Goal: Information Seeking & Learning: Learn about a topic

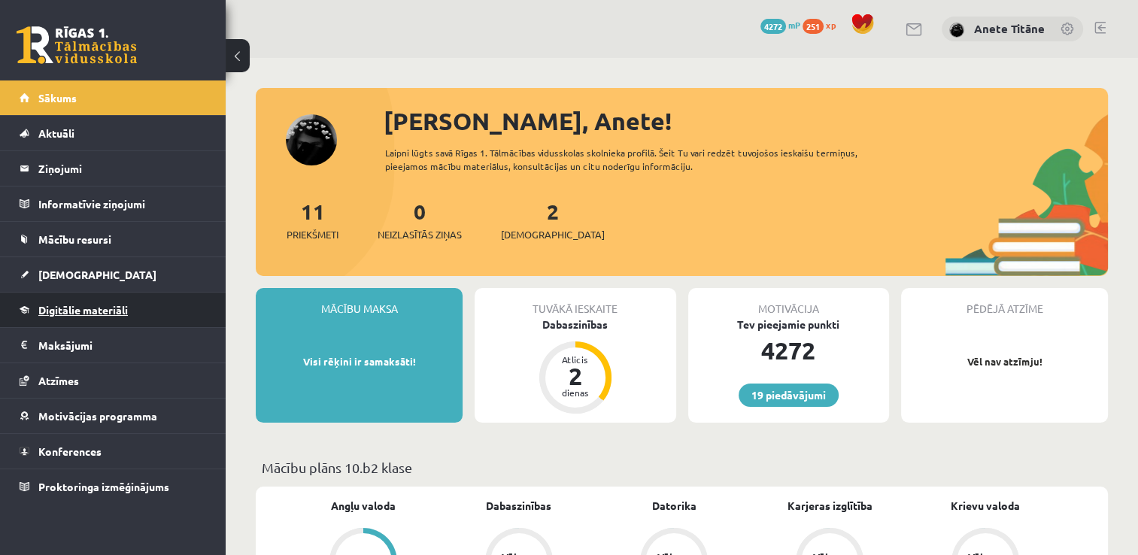
click at [126, 296] on link "Digitālie materiāli" at bounding box center [113, 310] width 187 height 35
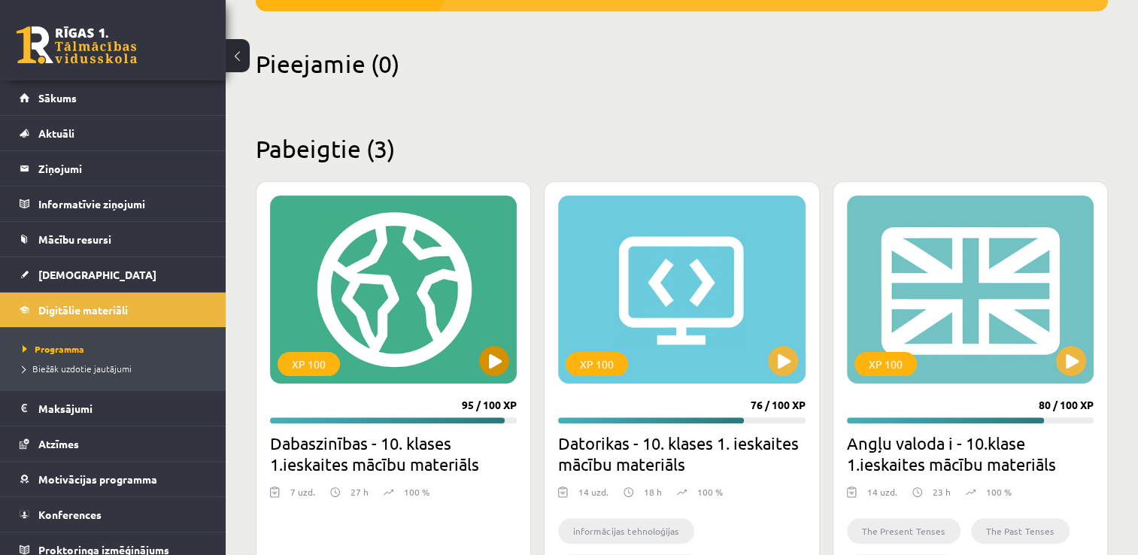
scroll to position [333, 0]
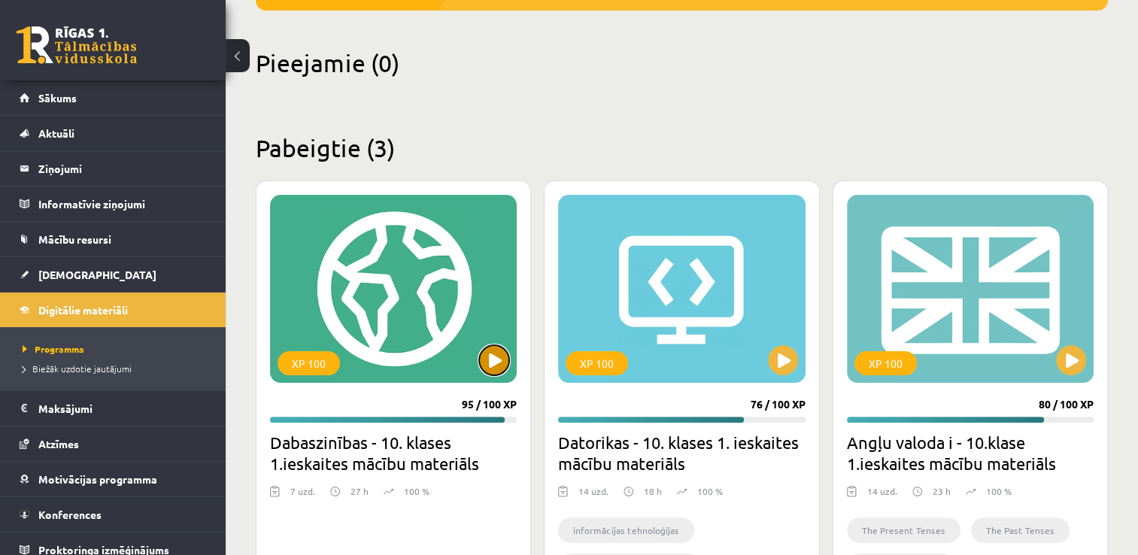
click at [481, 361] on button at bounding box center [494, 360] width 30 height 30
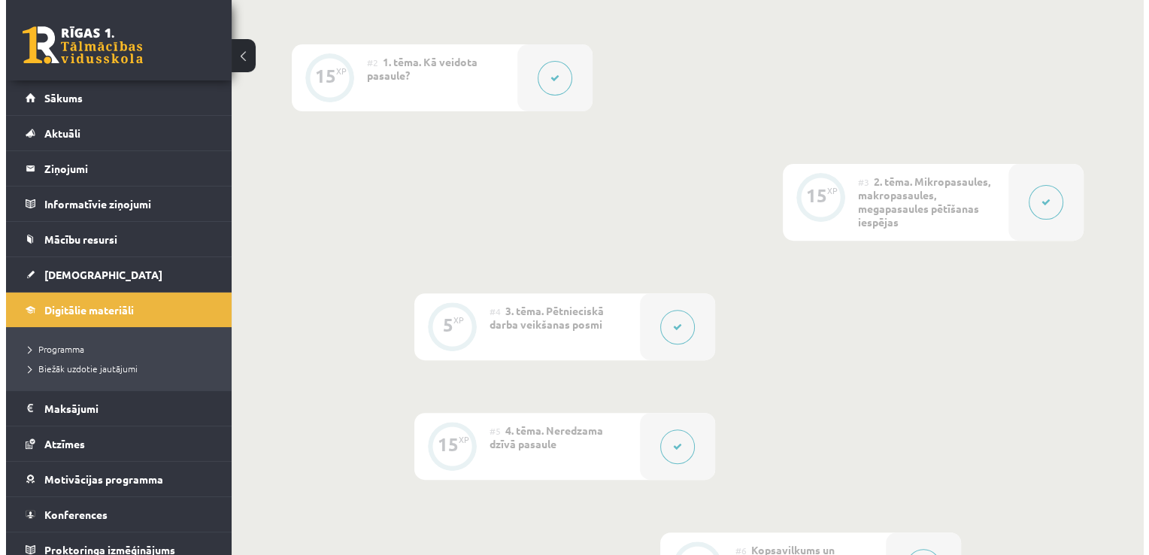
scroll to position [481, 0]
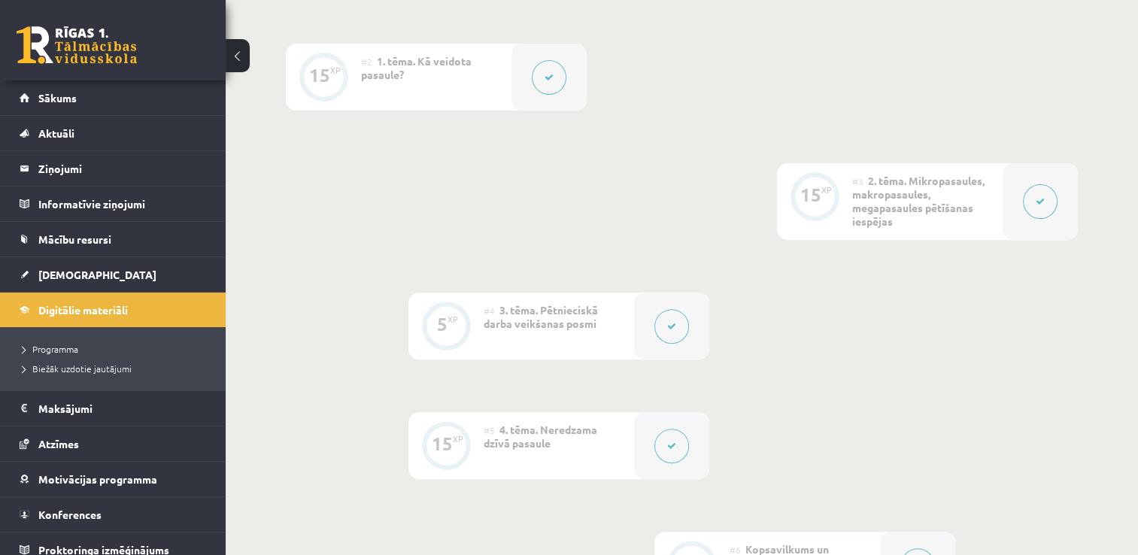
click at [662, 323] on button at bounding box center [671, 326] width 35 height 35
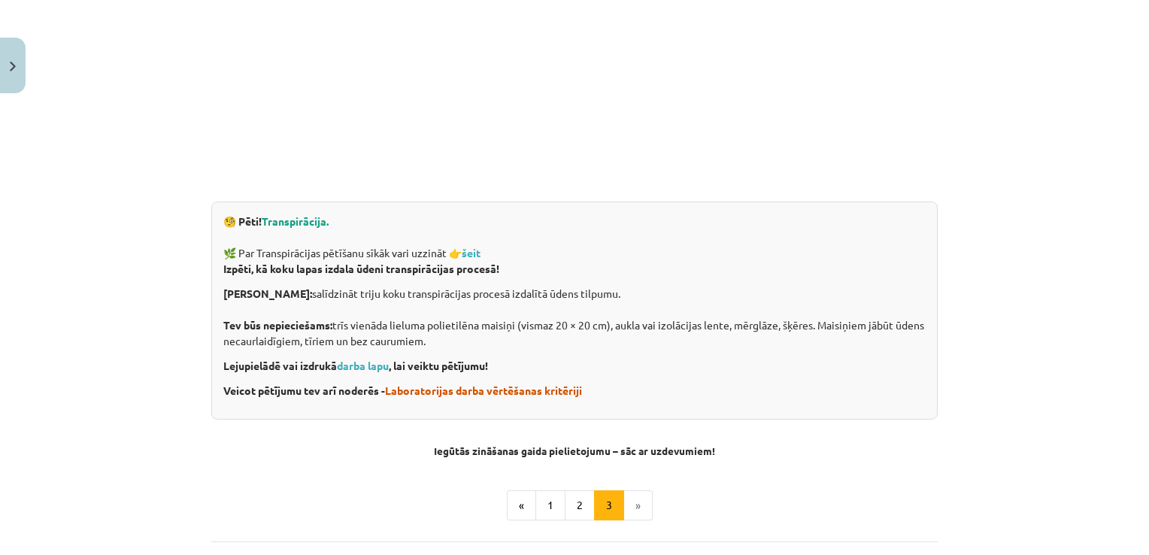
scroll to position [593, 0]
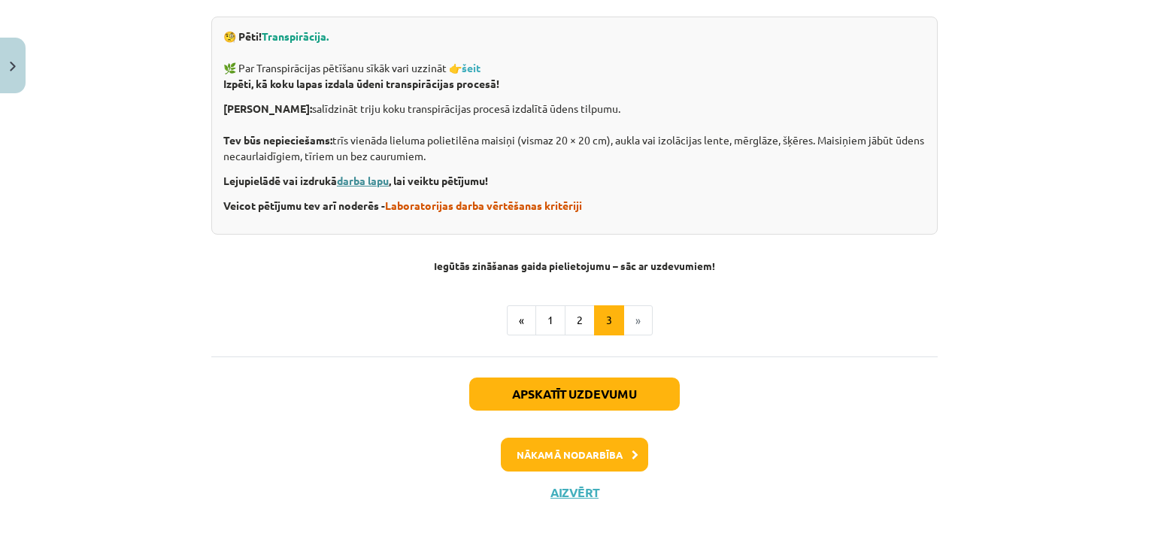
click at [380, 183] on p "Lejupielādē vai izdrukā darba lapu , lai veiktu pētījumu!" at bounding box center [574, 181] width 702 height 16
click at [380, 183] on link "darba lapu" at bounding box center [363, 181] width 52 height 14
